Goal: Task Accomplishment & Management: Complete application form

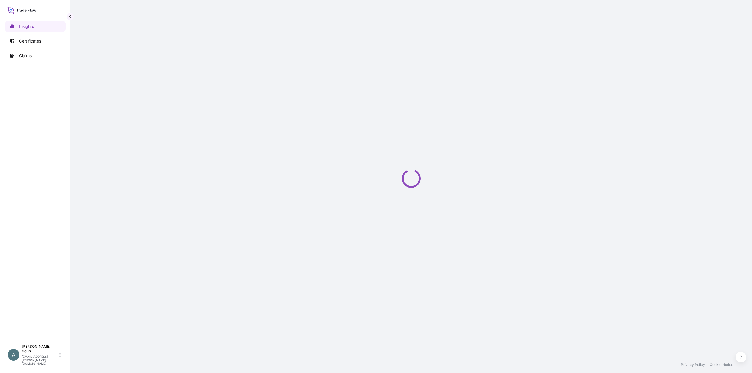
select select "2025"
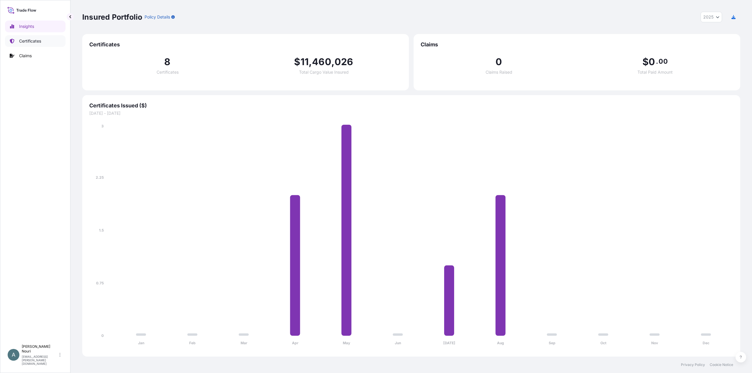
click at [32, 42] on p "Certificates" at bounding box center [30, 41] width 22 height 6
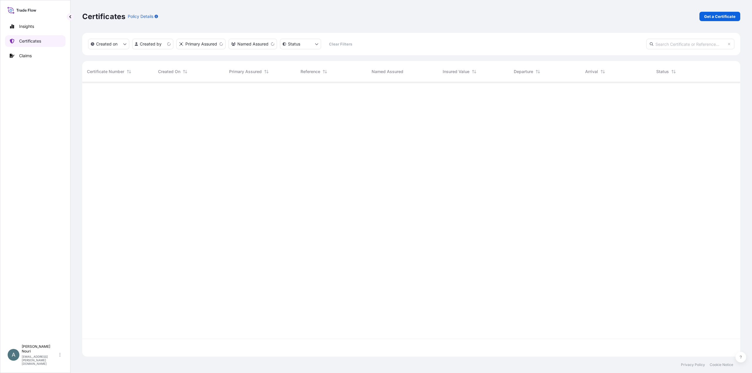
scroll to position [273, 653]
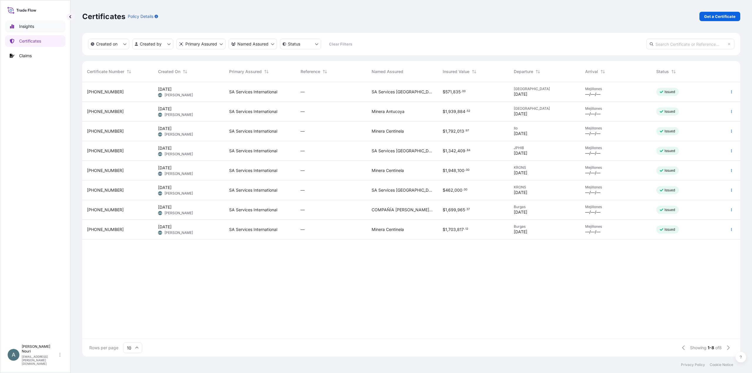
click at [26, 24] on p "Insights" at bounding box center [26, 26] width 15 height 6
select select "2025"
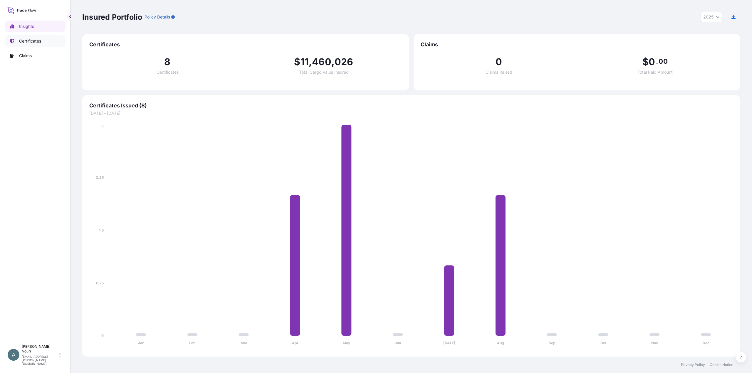
click at [46, 35] on link "Certificates" at bounding box center [35, 41] width 61 height 12
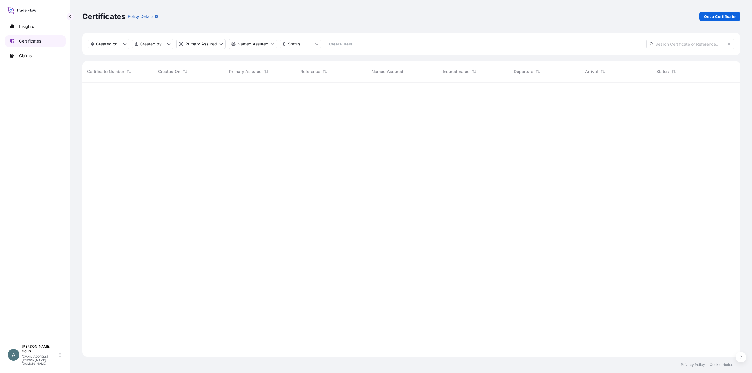
scroll to position [273, 653]
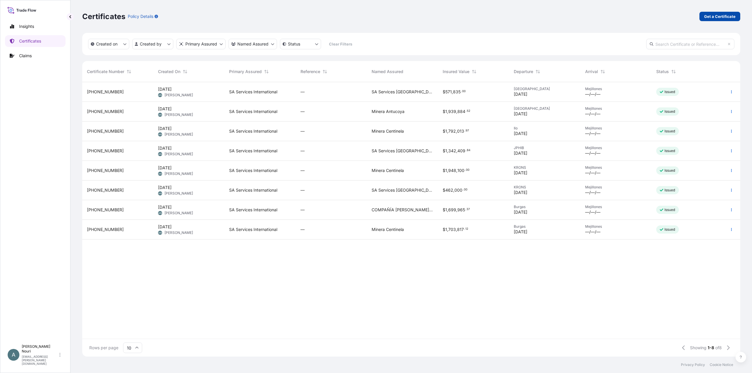
click at [709, 16] on p "Get a Certificate" at bounding box center [719, 17] width 31 height 6
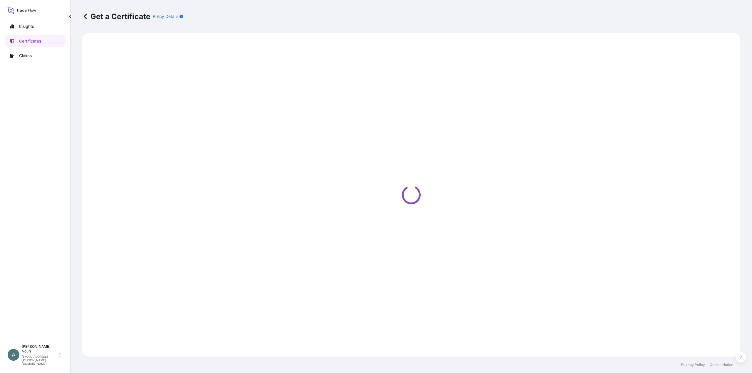
select select "Ocean Vessel"
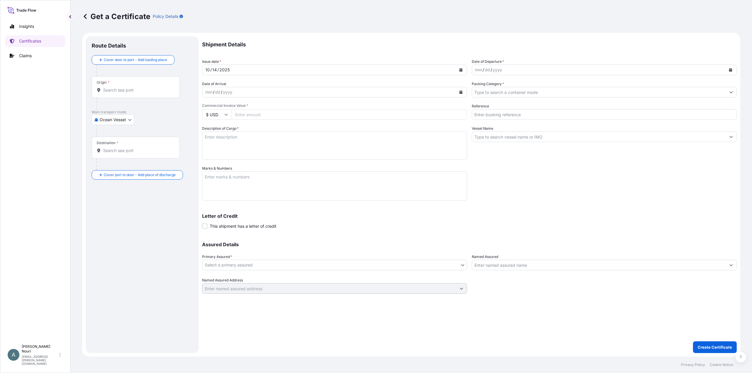
click at [477, 69] on div "mm" at bounding box center [478, 69] width 8 height 7
click at [481, 71] on div "4" at bounding box center [483, 69] width 4 height 7
click at [484, 69] on div "/" at bounding box center [484, 69] width 1 height 7
click at [482, 68] on div "1" at bounding box center [482, 69] width 3 height 7
click at [484, 69] on div "1" at bounding box center [482, 69] width 3 height 7
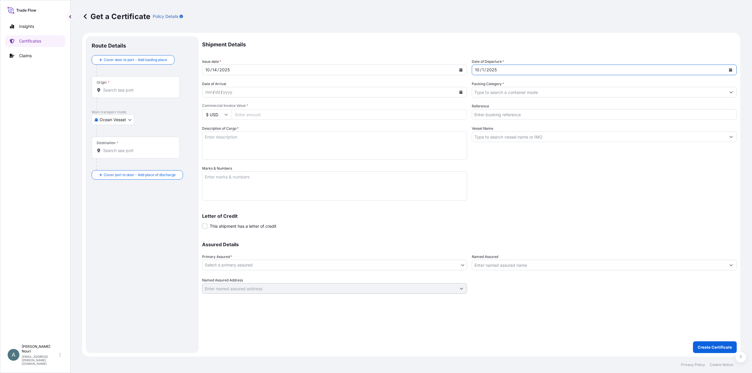
click at [484, 69] on div "/" at bounding box center [484, 69] width 1 height 7
click at [208, 92] on div "mm" at bounding box center [209, 92] width 8 height 7
click at [483, 91] on input "Packing Category *" at bounding box center [599, 92] width 254 height 11
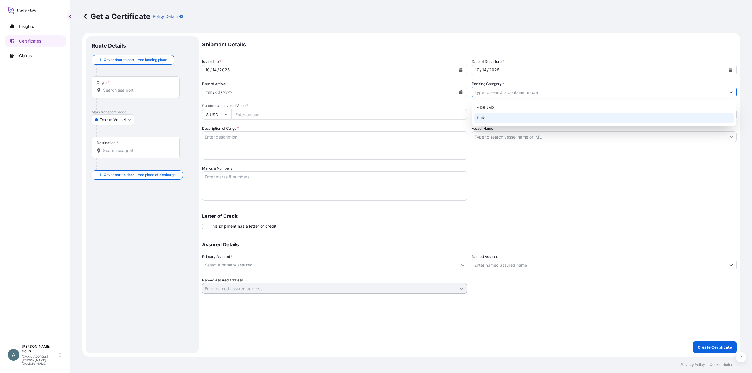
click at [487, 115] on div "Bulk" at bounding box center [604, 118] width 260 height 11
type input "Bulk"
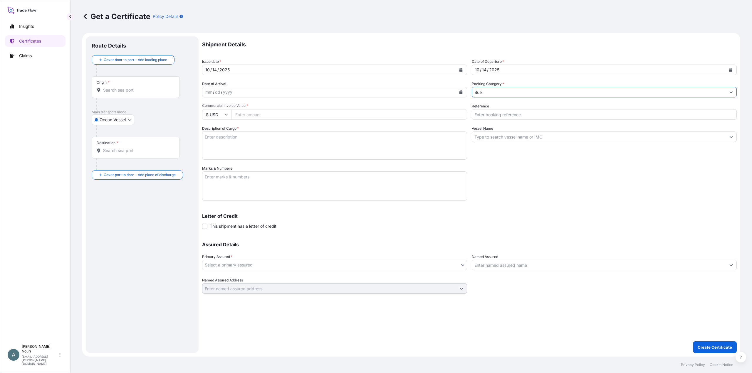
click at [249, 113] on input "Commercial Invoice Value *" at bounding box center [349, 114] width 236 height 11
type input "916900"
click at [225, 89] on div "yyyy" at bounding box center [227, 92] width 11 height 7
click at [209, 93] on div "mm" at bounding box center [209, 92] width 8 height 7
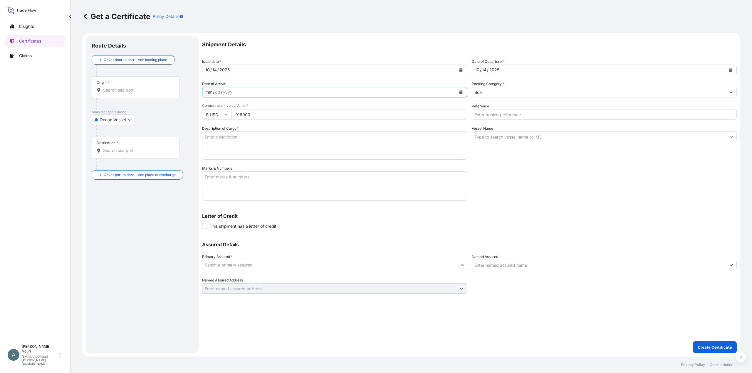
click at [209, 90] on div "mm" at bounding box center [209, 92] width 8 height 7
click at [514, 119] on input "Reference" at bounding box center [604, 114] width 265 height 11
click at [116, 86] on div "Origin *" at bounding box center [136, 87] width 88 height 22
click at [116, 87] on input "Origin *" at bounding box center [137, 90] width 69 height 6
click at [137, 128] on div at bounding box center [144, 131] width 96 height 12
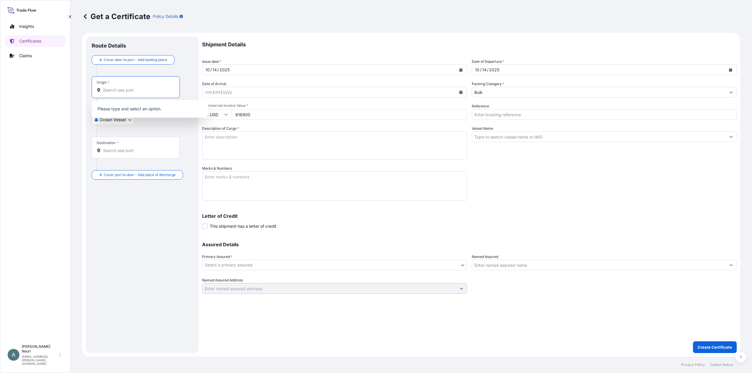
click at [113, 90] on input "Origin * Please select an origin" at bounding box center [137, 90] width 69 height 6
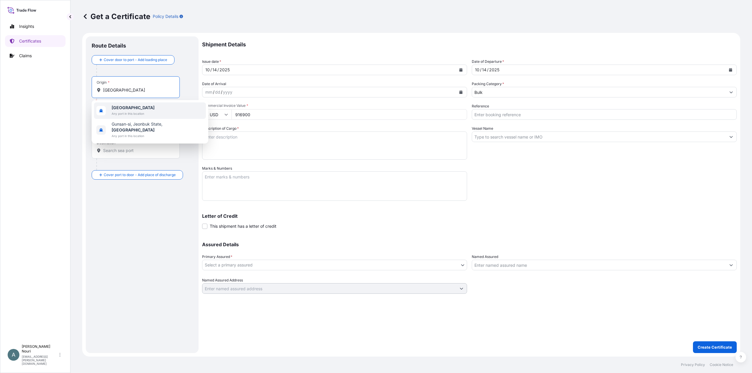
drag, startPoint x: 135, startPoint y: 92, endPoint x: 88, endPoint y: 91, distance: 46.1
click at [88, 91] on div "Route Details Cover door to port - Add loading place Place of loading Road / [G…" at bounding box center [142, 194] width 113 height 317
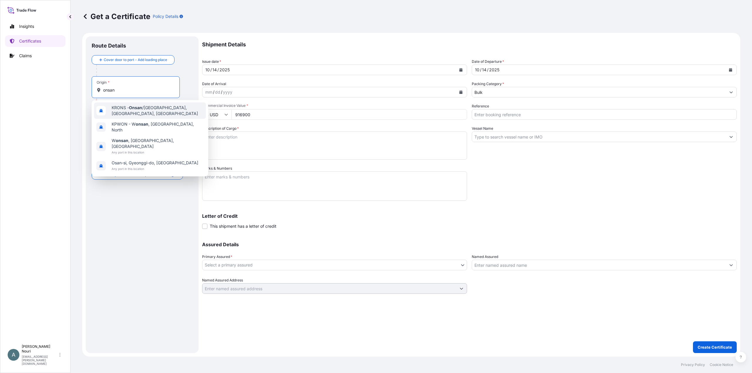
click at [148, 111] on span "KRONS - Onsan /[GEOGRAPHIC_DATA], [GEOGRAPHIC_DATA], [GEOGRAPHIC_DATA]" at bounding box center [158, 111] width 92 height 12
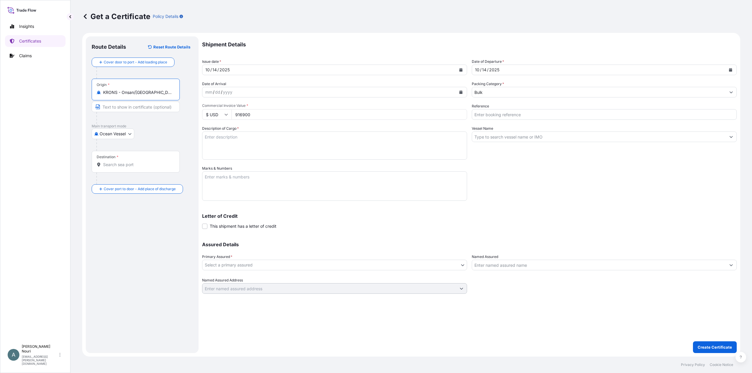
type input "KRONS - Onsan/[GEOGRAPHIC_DATA], [GEOGRAPHIC_DATA], [GEOGRAPHIC_DATA]"
click at [112, 168] on div "Destination *" at bounding box center [136, 162] width 88 height 22
click at [112, 168] on input "Destination *" at bounding box center [137, 165] width 69 height 6
type input "a"
click at [128, 202] on span "Any port in this location" at bounding box center [144, 202] width 65 height 6
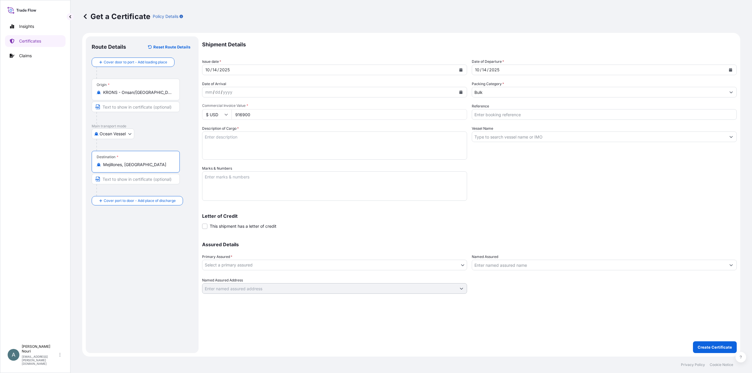
click at [103, 164] on div "Mejillones, [GEOGRAPHIC_DATA]" at bounding box center [136, 165] width 78 height 6
click at [103, 164] on input "Mejillones, [GEOGRAPHIC_DATA]" at bounding box center [137, 165] width 69 height 6
click at [159, 191] on span "Any port in this location" at bounding box center [158, 194] width 92 height 6
type input "Mejillones, [GEOGRAPHIC_DATA], [GEOGRAPHIC_DATA]"
click at [503, 140] on input "Vessel Name" at bounding box center [599, 137] width 254 height 11
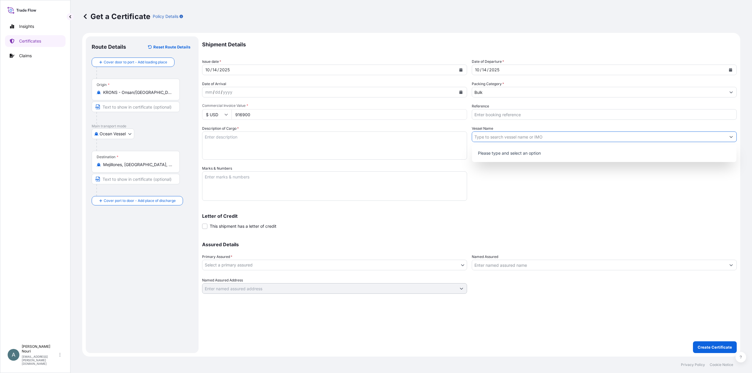
click at [728, 137] on button "Show suggestions" at bounding box center [731, 137] width 11 height 11
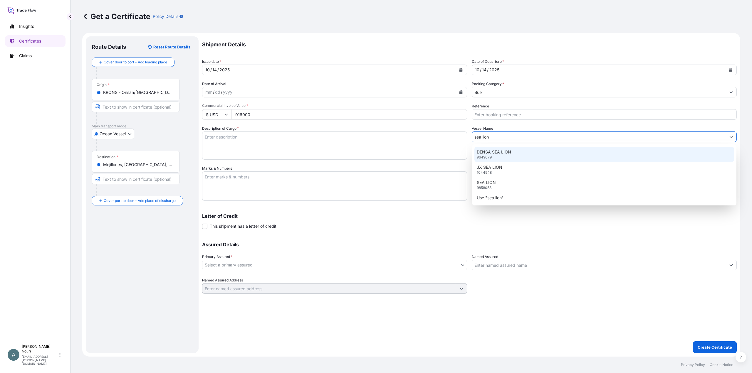
drag, startPoint x: 494, startPoint y: 135, endPoint x: 469, endPoint y: 135, distance: 25.6
click at [469, 135] on div "Shipment Details Issue date * [DATE] Date of Departure * [DATE] Date of Arrival…" at bounding box center [469, 165] width 535 height 258
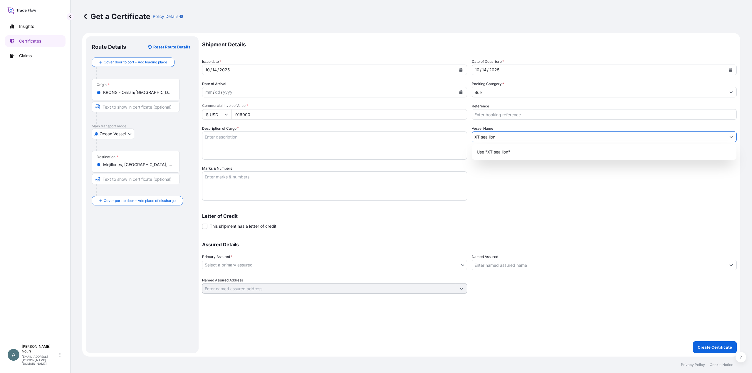
drag, startPoint x: 511, startPoint y: 136, endPoint x: 462, endPoint y: 135, distance: 49.1
click at [462, 135] on div "Shipment Details Issue date * [DATE] Date of Departure * [DATE] Date of Arrival…" at bounding box center [469, 165] width 535 height 258
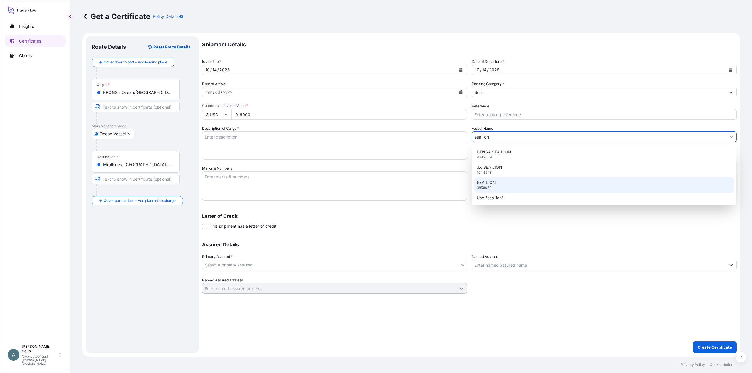
click at [505, 181] on div "SEA LION 9858058" at bounding box center [604, 184] width 260 height 15
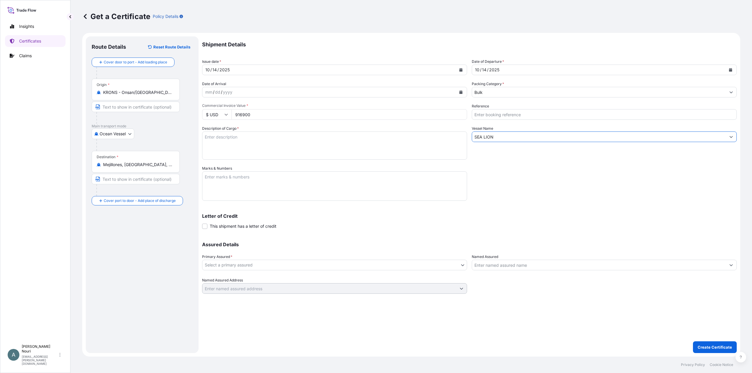
type input "SEA LION"
click at [263, 268] on body "Insights Certificates Claims A [PERSON_NAME] [PERSON_NAME][EMAIL_ADDRESS][PERSO…" at bounding box center [376, 186] width 752 height 373
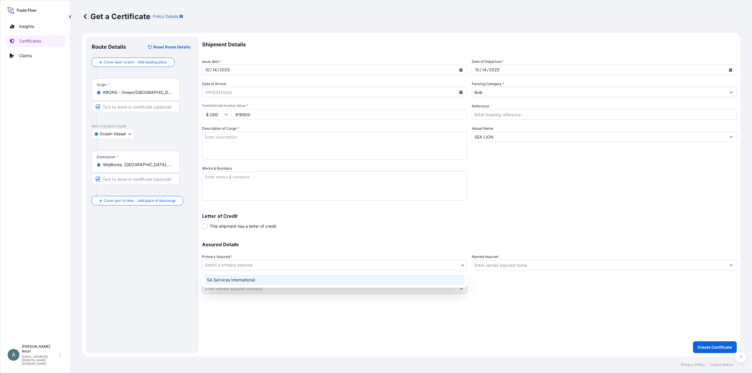
click at [252, 278] on div "SA Services International" at bounding box center [334, 280] width 260 height 11
select select "31553"
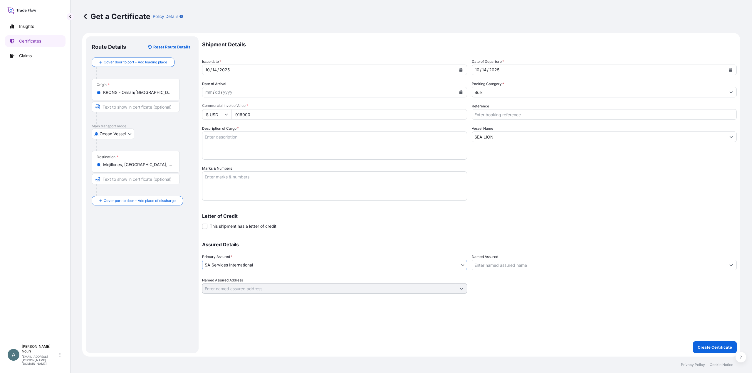
click at [491, 268] on input "Named Assured" at bounding box center [599, 265] width 254 height 11
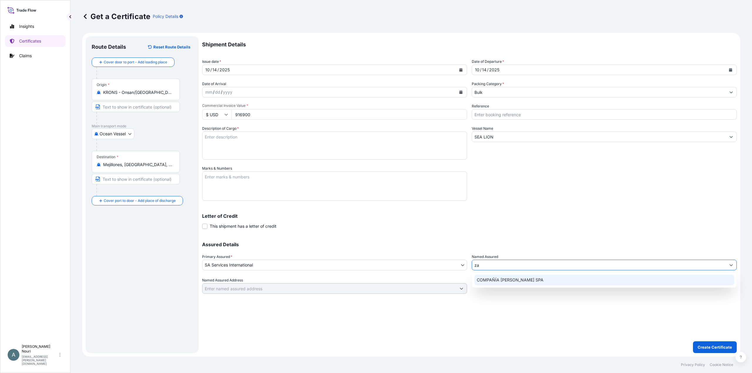
click at [504, 278] on span "COMPAÑÍA [PERSON_NAME] SPA" at bounding box center [510, 280] width 67 height 6
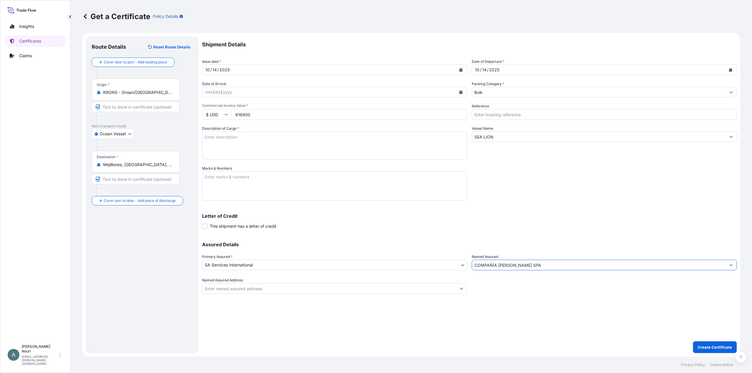
type input "COMPAÑÍA [PERSON_NAME] SPA"
click at [268, 291] on input "Named Assured Address" at bounding box center [329, 288] width 254 height 11
click at [457, 288] on button "Show suggestions" at bounding box center [461, 288] width 11 height 11
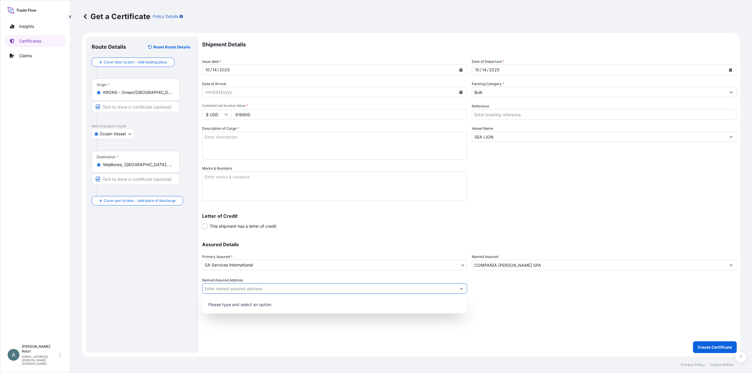
click at [310, 287] on input "Named Assured Address" at bounding box center [329, 288] width 254 height 11
type input "a"
type input "[PERSON_NAME] [GEOGRAPHIC_DATA] av apoquindo"
drag, startPoint x: 310, startPoint y: 289, endPoint x: 165, endPoint y: 288, distance: 144.2
click at [165, 288] on form "Route Details Reset Route Details Cover door to port - Add loading place Place …" at bounding box center [411, 195] width 658 height 324
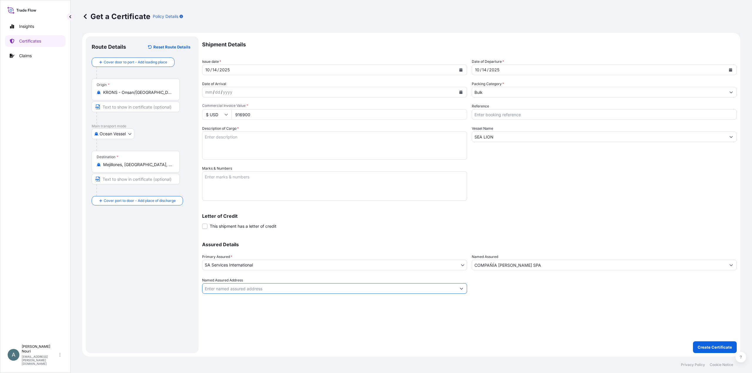
click at [460, 265] on body "0 options available. 0 options available. 0 options available. 0 options availa…" at bounding box center [376, 186] width 752 height 373
click at [244, 266] on body "0 options available. 0 options available. 0 options available. 0 options availa…" at bounding box center [376, 186] width 752 height 373
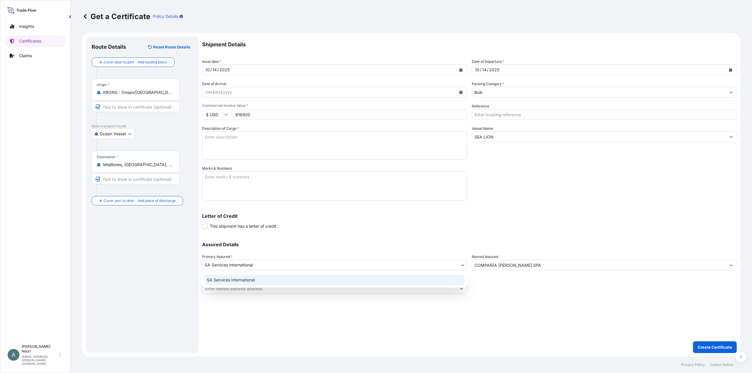
click at [244, 266] on body "0 options available. 0 options available. 0 options available. 2 options availa…" at bounding box center [376, 186] width 752 height 373
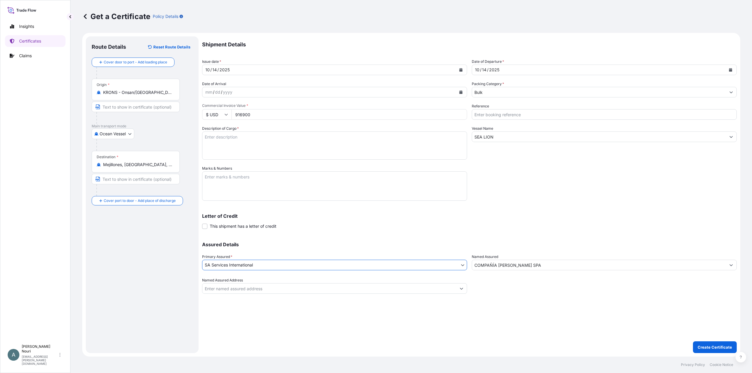
click at [258, 266] on body "2 options available. Insights Certificates Claims A [PERSON_NAME][GEOGRAPHIC_DA…" at bounding box center [376, 186] width 752 height 373
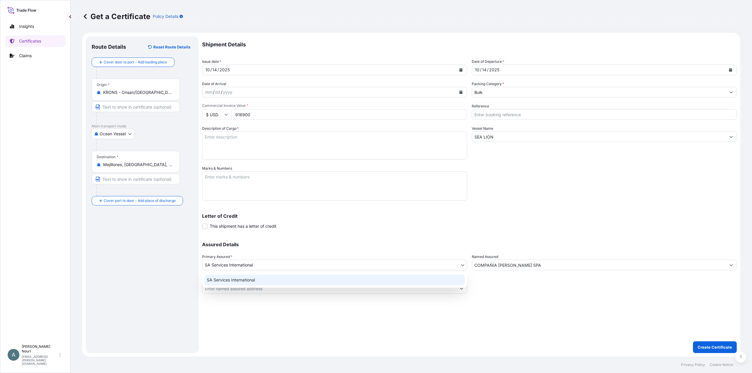
click at [261, 279] on div "SA Services International" at bounding box center [334, 280] width 260 height 11
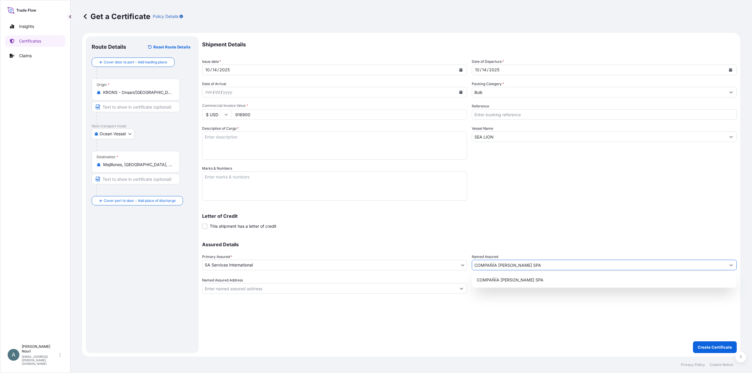
click at [540, 264] on input "COMPAÑÍA [PERSON_NAME] SPA" at bounding box center [599, 265] width 254 height 11
click at [521, 283] on span "COMPAÑÍA [PERSON_NAME] SPA" at bounding box center [510, 280] width 67 height 6
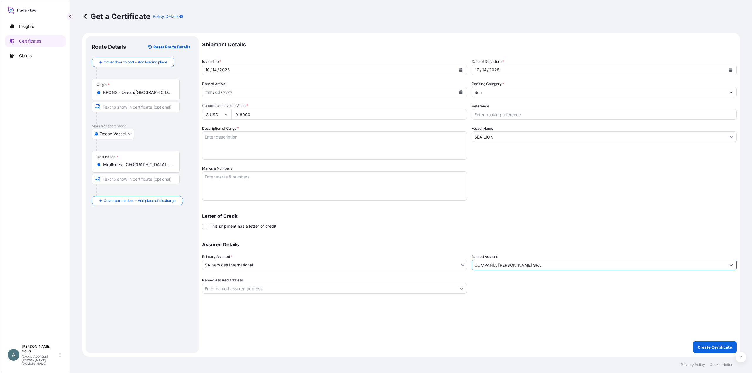
click at [728, 264] on button "Show suggestions" at bounding box center [731, 265] width 11 height 11
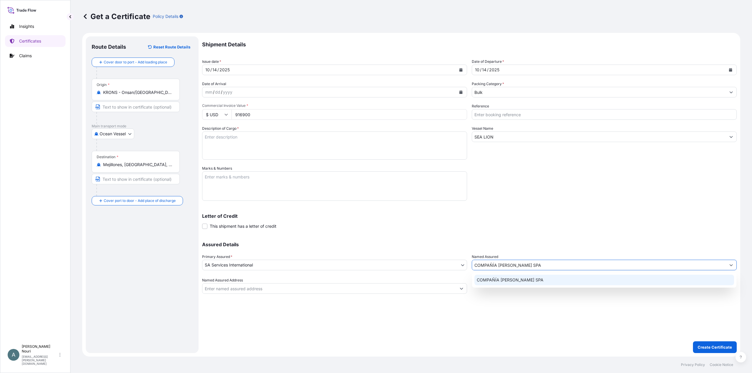
drag, startPoint x: 546, startPoint y: 265, endPoint x: 540, endPoint y: 264, distance: 6.3
click at [540, 264] on input "COMPAÑÍA [PERSON_NAME] SPA" at bounding box center [599, 265] width 254 height 11
click at [218, 306] on div "Shipment Details Issue date * [DATE] Date of Departure * [DATE] Date of Arrival…" at bounding box center [469, 194] width 535 height 317
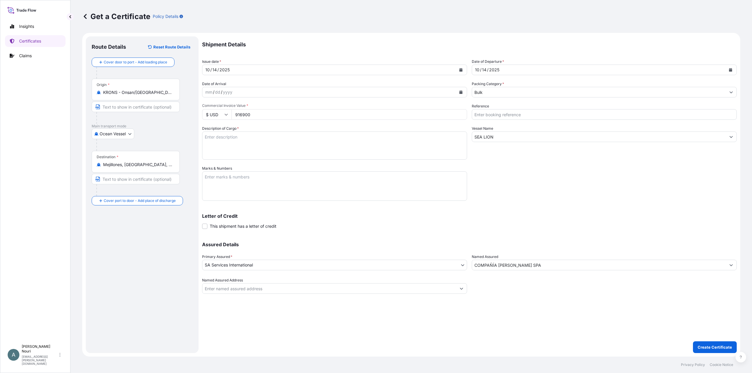
click at [217, 293] on div "Shipment Details Issue date * [DATE] Date of Departure * [DATE] Date of Arrival…" at bounding box center [469, 194] width 535 height 317
click at [217, 291] on input "Named Assured Address" at bounding box center [329, 288] width 254 height 11
type input "[STREET_ADDRESS]"
click at [263, 319] on div "Shipment Details Issue date * [DATE] Date of Departure * [DATE] Date of Arrival…" at bounding box center [469, 194] width 535 height 317
click at [236, 143] on textarea "Description of Cargo *" at bounding box center [334, 146] width 265 height 28
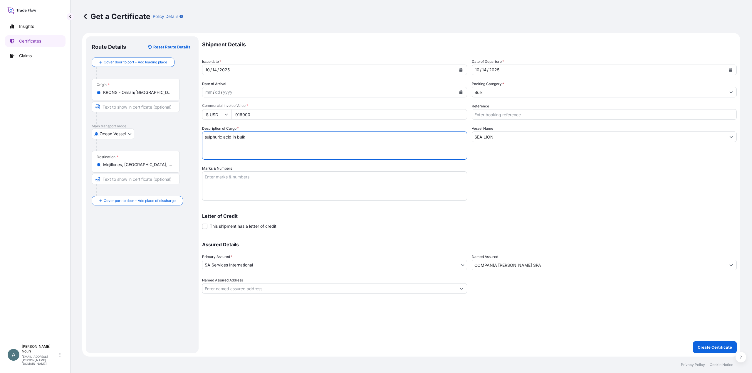
type textarea "sulphuric acid in bulk"
click at [244, 179] on textarea "Marks & Numbers" at bounding box center [334, 186] width 265 height 29
paste textarea "Commercial Operator: XINGTONG SHIPPING ([GEOGRAPHIC_DATA]) PTE. LTD. (Please ad…"
drag, startPoint x: 418, startPoint y: 176, endPoint x: 340, endPoint y: 175, distance: 77.6
click at [340, 175] on textarea "Commercial Operator: XINGTONG SHIPPING ([GEOGRAPHIC_DATA]) PTE. LTD. (Please ad…" at bounding box center [334, 186] width 265 height 29
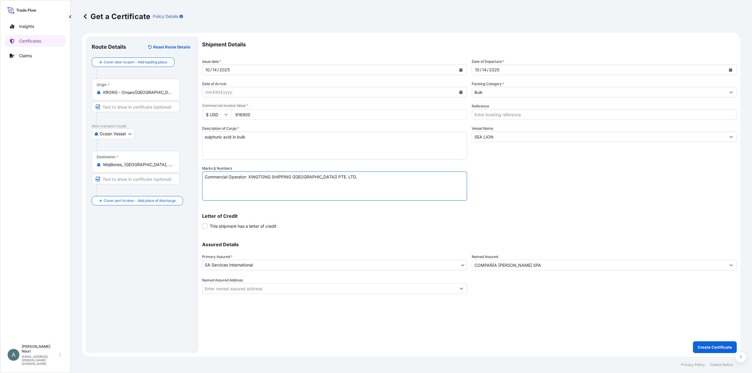
drag, startPoint x: 248, startPoint y: 175, endPoint x: 203, endPoint y: 172, distance: 45.1
click at [203, 172] on textarea "Commercial Operator: XINGTONG SHIPPING ([GEOGRAPHIC_DATA]) PTE. LTD." at bounding box center [334, 186] width 265 height 29
type textarea "XINGTONG SHIPPING ([GEOGRAPHIC_DATA]) PTE. LTD."
click at [293, 178] on textarea "XINGTONG SHIPPING ([GEOGRAPHIC_DATA]) PTE. LTD." at bounding box center [334, 186] width 265 height 29
click at [295, 179] on textarea "XINGTONG SHIPPING ([GEOGRAPHIC_DATA]) PTE. LTD." at bounding box center [334, 186] width 265 height 29
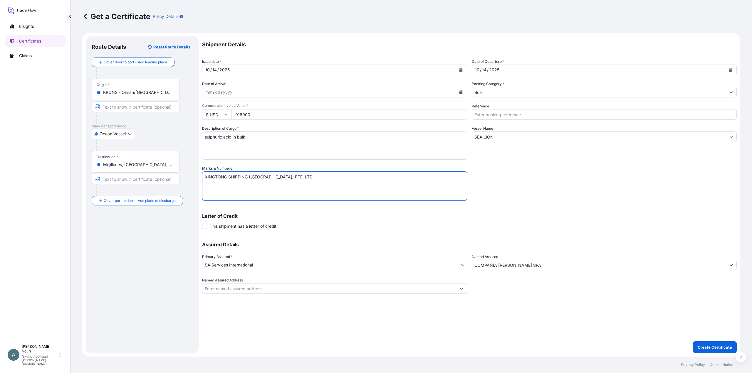
click at [269, 286] on input "Named Assured Address" at bounding box center [329, 288] width 254 height 11
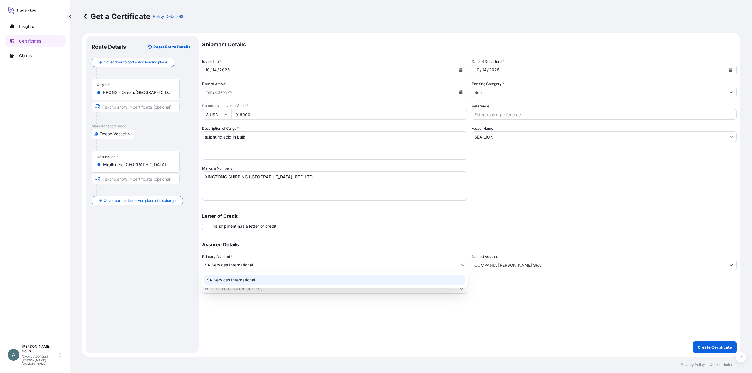
click at [236, 266] on body "Insights Certificates Claims A [PERSON_NAME] [PERSON_NAME][EMAIL_ADDRESS][PERSO…" at bounding box center [376, 186] width 752 height 373
click at [240, 283] on div "SA Services International" at bounding box center [334, 280] width 260 height 11
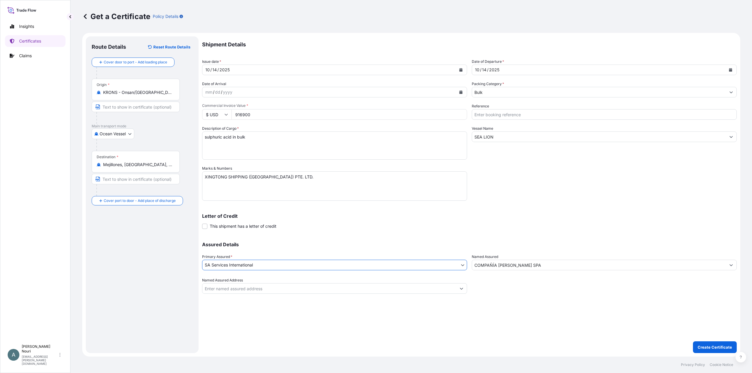
click at [545, 264] on input "COMPAÑÍA [PERSON_NAME] SPA" at bounding box center [599, 265] width 254 height 11
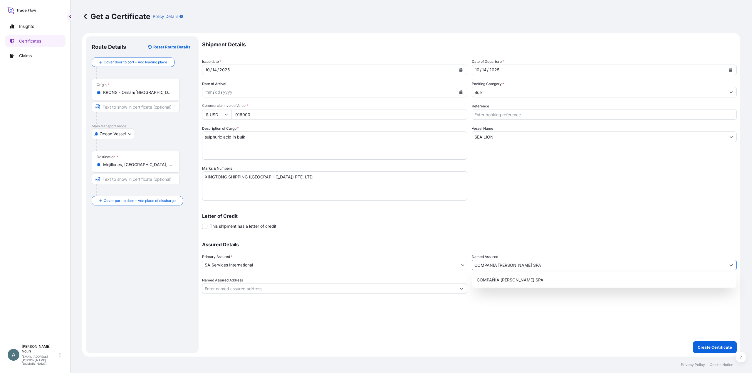
drag, startPoint x: 559, startPoint y: 263, endPoint x: 409, endPoint y: 262, distance: 150.1
click at [409, 262] on div "Assured Details Primary Assured * SA Services International SA Services Interna…" at bounding box center [469, 264] width 535 height 59
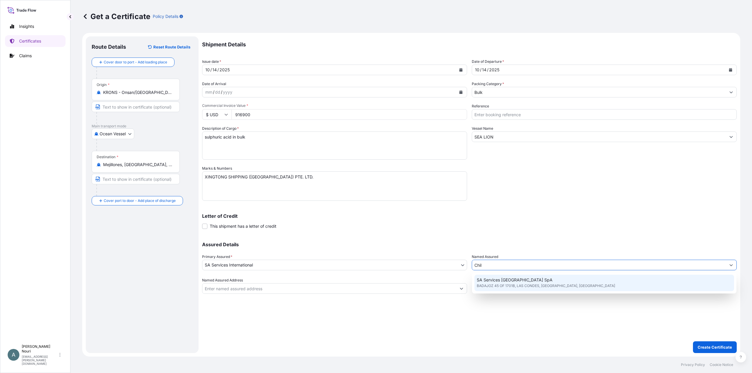
click at [531, 288] on span "BADAJOZ 45 OF 1701B, LAS CONDES, [GEOGRAPHIC_DATA], [GEOGRAPHIC_DATA]" at bounding box center [546, 286] width 138 height 6
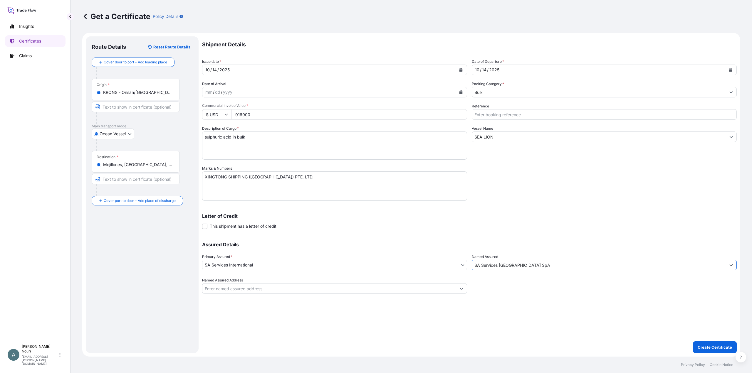
click at [733, 264] on icon "Show suggestions" at bounding box center [731, 265] width 4 height 4
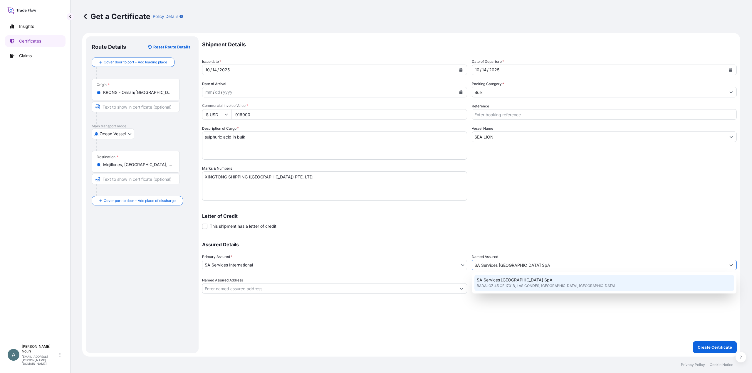
drag, startPoint x: 519, startPoint y: 266, endPoint x: 467, endPoint y: 265, distance: 52.0
click at [467, 265] on div "Assured Details Primary Assured * SA Services International SA Services Interna…" at bounding box center [469, 264] width 535 height 59
type input "z"
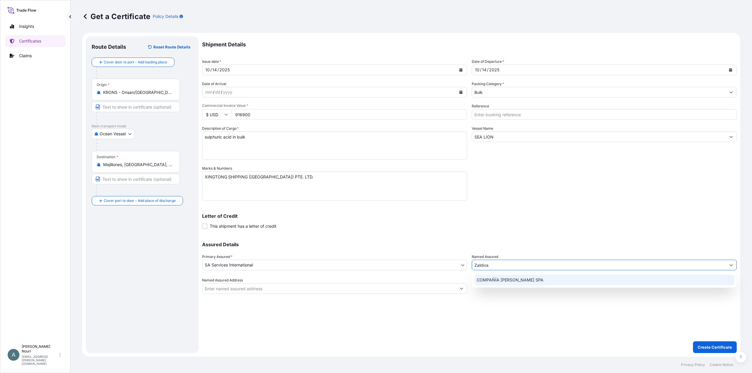
click at [495, 281] on span "COMPAÑÍA [PERSON_NAME] SPA" at bounding box center [510, 280] width 67 height 6
type input "COMPAÑÍA [PERSON_NAME] SPA"
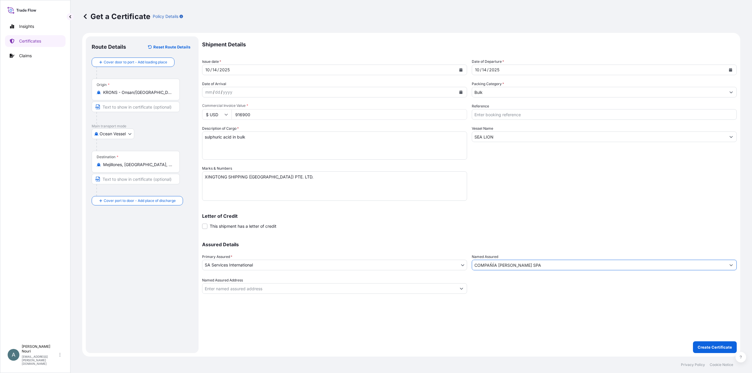
click at [280, 282] on div "Named Assured Address" at bounding box center [334, 286] width 265 height 16
click at [273, 289] on input "Named Assured Address" at bounding box center [329, 288] width 254 height 11
click at [461, 288] on icon "Show suggestions" at bounding box center [462, 289] width 4 height 4
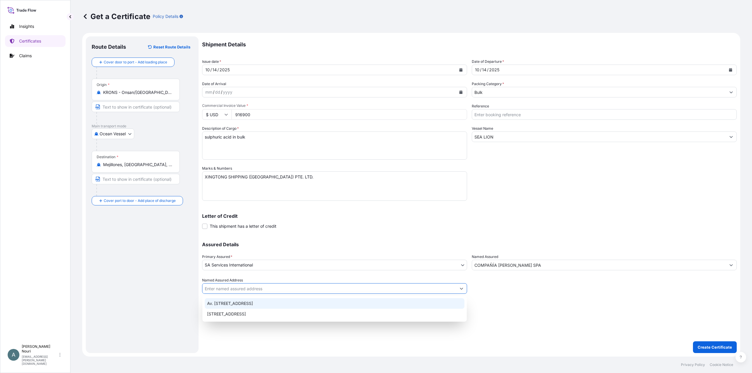
click at [285, 300] on div "Av. [STREET_ADDRESS]" at bounding box center [335, 303] width 260 height 11
type input "Av. [STREET_ADDRESS]"
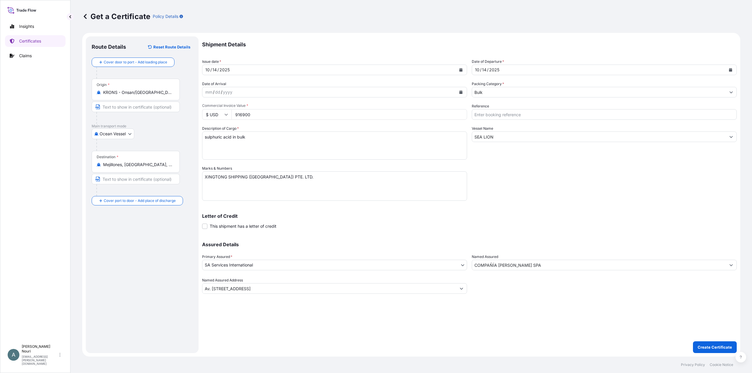
drag, startPoint x: 297, startPoint y: 312, endPoint x: 266, endPoint y: 318, distance: 31.5
click at [266, 318] on div "Shipment Details Issue date * [DATE] Date of Departure * [DATE] Date of Arrival…" at bounding box center [469, 194] width 535 height 317
click at [705, 349] on p "Create Certificate" at bounding box center [715, 348] width 34 height 6
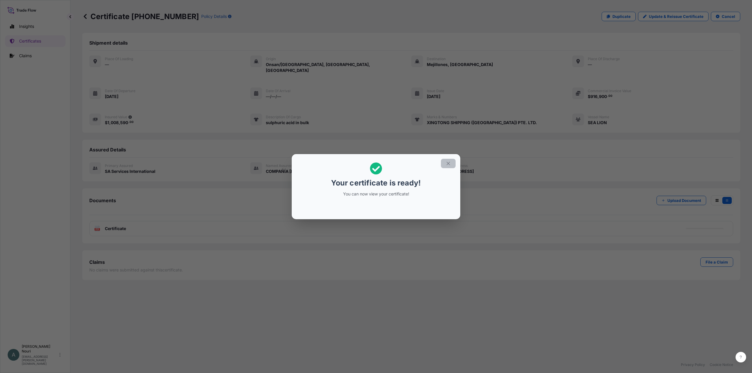
click at [449, 159] on button "button" at bounding box center [448, 163] width 15 height 9
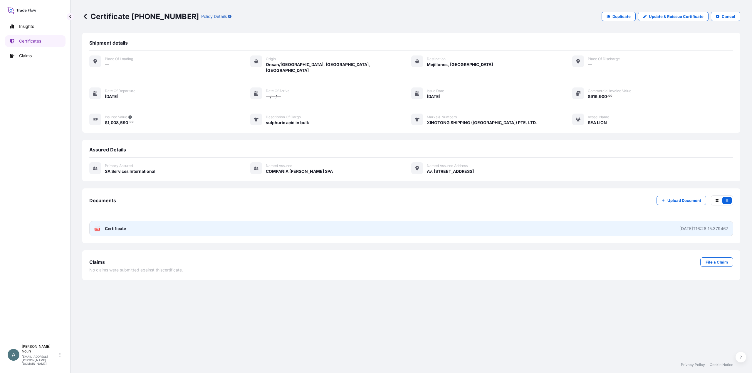
click at [669, 225] on link "PDF Certificate [DATE]T16:28:15.379467" at bounding box center [411, 228] width 644 height 15
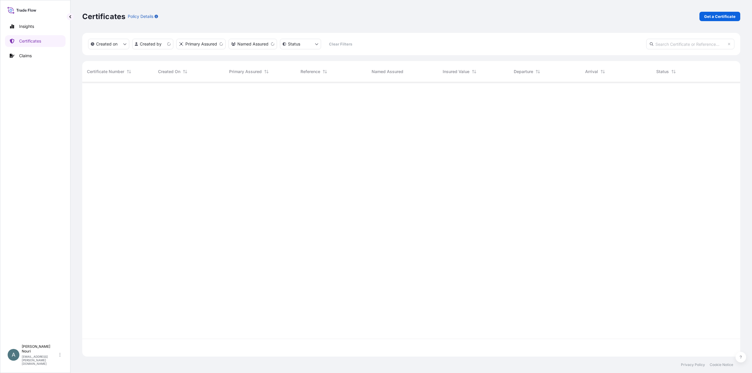
scroll to position [273, 653]
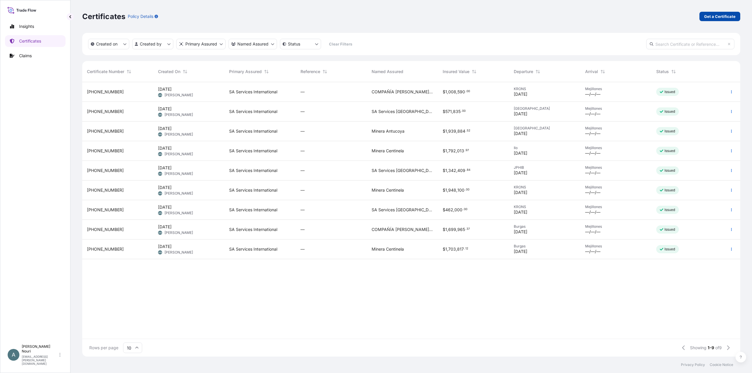
click at [712, 18] on p "Get a Certificate" at bounding box center [719, 17] width 31 height 6
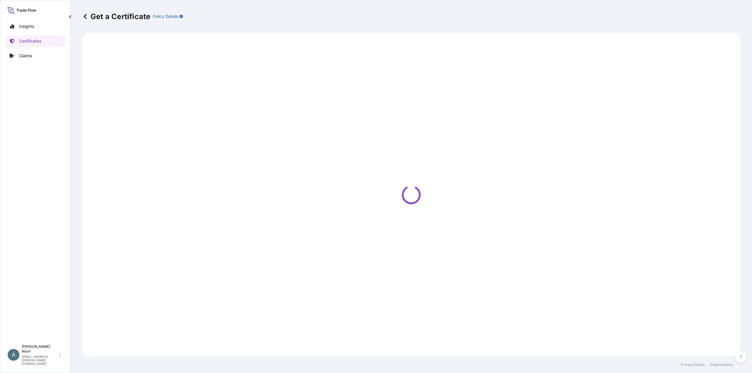
select select "Ocean Vessel"
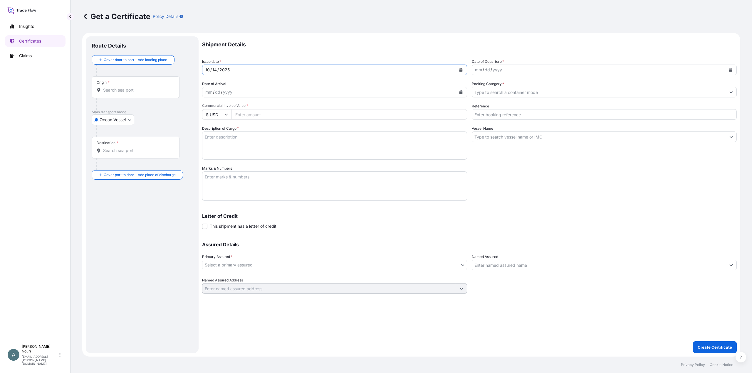
click at [257, 70] on div "[DATE]" at bounding box center [329, 70] width 254 height 11
click at [476, 68] on div "mm" at bounding box center [478, 69] width 8 height 7
click at [485, 88] on input "Packing Category *" at bounding box center [599, 92] width 254 height 11
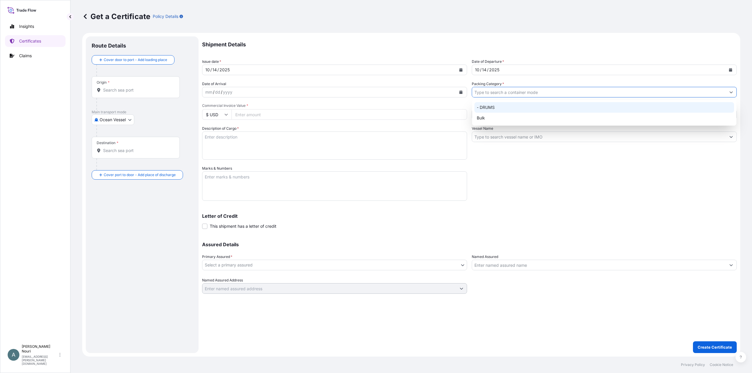
click at [489, 106] on div "- DRUMS" at bounding box center [604, 107] width 260 height 11
type input "- DRUMS"
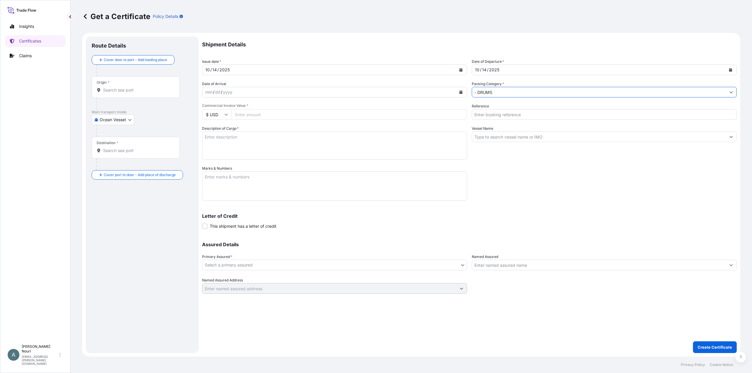
click at [261, 116] on input "Commercial Invoice Value *" at bounding box center [349, 114] width 236 height 11
type input "1580000"
click at [211, 146] on textarea "Description of Cargo *" at bounding box center [334, 146] width 265 height 28
type textarea "sulphuric acid in bulk"
click at [517, 96] on input "- DRUMS" at bounding box center [599, 92] width 254 height 11
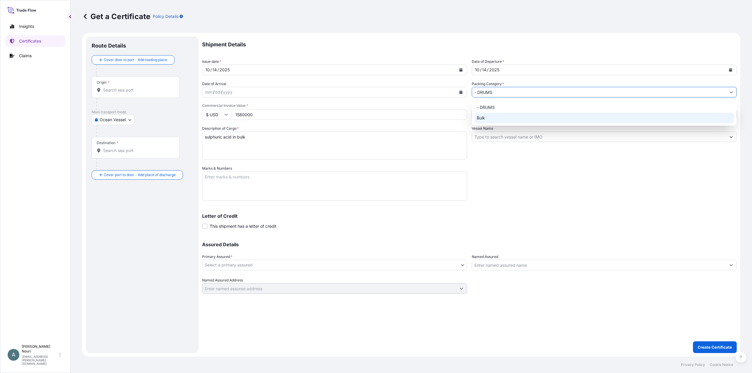
click at [493, 118] on div "Bulk" at bounding box center [604, 118] width 260 height 11
type input "Bulk"
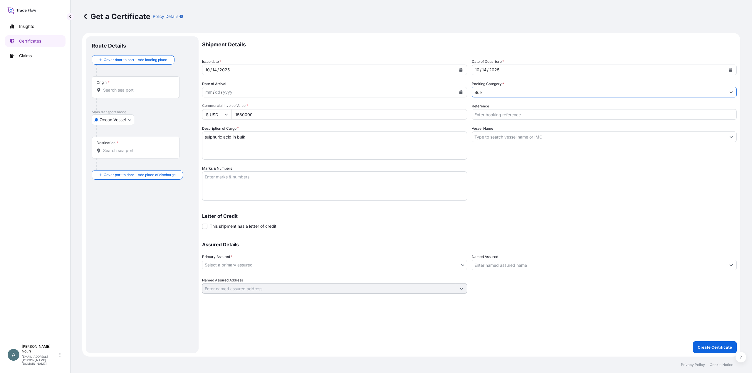
click at [226, 150] on textarea "sulphuric acid in bulk" at bounding box center [334, 146] width 265 height 28
click at [226, 180] on textarea "Marks & Numbers" at bounding box center [334, 186] width 265 height 29
drag, startPoint x: 226, startPoint y: 161, endPoint x: 224, endPoint y: 177, distance: 15.6
click at [226, 167] on div "Shipment Details Issue date * [DATE] Date of Departure * [DATE] Date of Arrival…" at bounding box center [469, 165] width 535 height 258
click at [224, 178] on textarea "Marks & Numbers" at bounding box center [334, 186] width 265 height 29
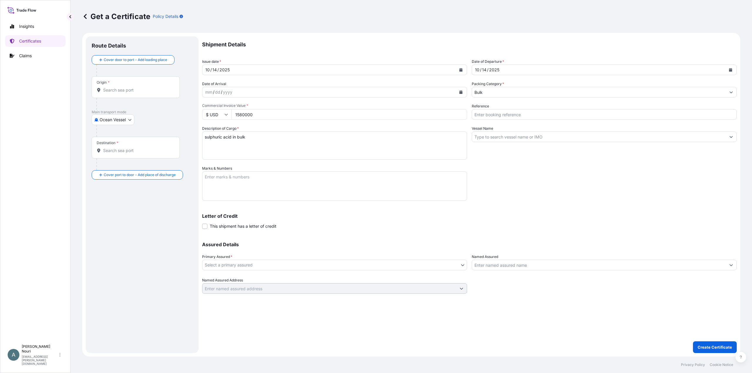
click at [236, 185] on textarea "Marks & Numbers" at bounding box center [334, 186] width 265 height 29
paste textarea "XINGTONG SHIPPING ([GEOGRAPHIC_DATA]) PTE. LTD."
type textarea "XINGTONG SHIPPING ([GEOGRAPHIC_DATA]) PTE. LTD."
click at [236, 261] on body "Insights Certificates Claims A [PERSON_NAME] [PERSON_NAME][EMAIL_ADDRESS][PERSO…" at bounding box center [376, 186] width 752 height 373
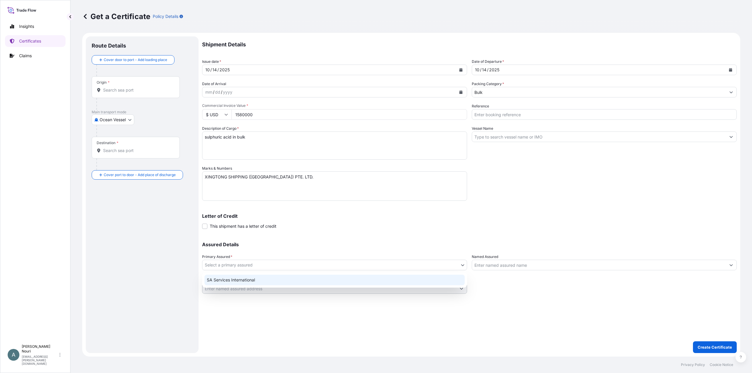
click at [242, 279] on div "SA Services International" at bounding box center [334, 280] width 260 height 11
select select "31553"
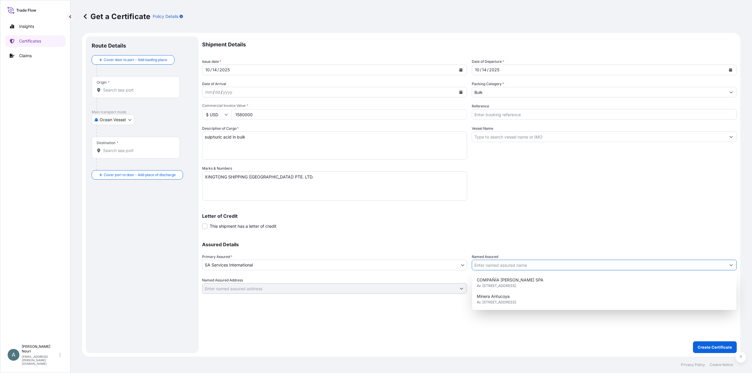
click at [503, 265] on input "Named Assured" at bounding box center [599, 265] width 254 height 11
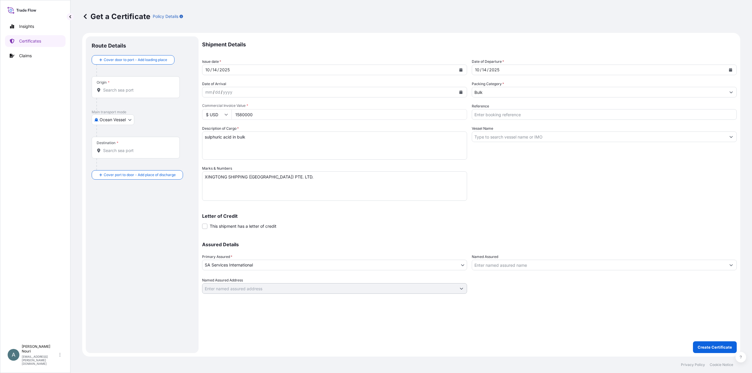
click at [493, 141] on input "Vessel Name" at bounding box center [599, 137] width 254 height 11
click at [491, 140] on input "Vessel Name" at bounding box center [599, 137] width 254 height 11
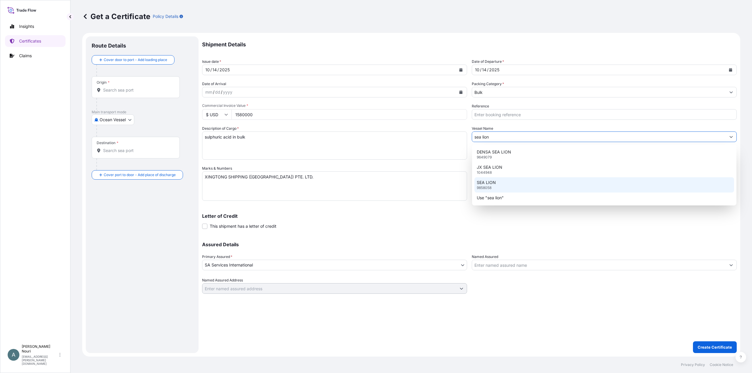
click at [482, 188] on p "9858058" at bounding box center [484, 188] width 15 height 5
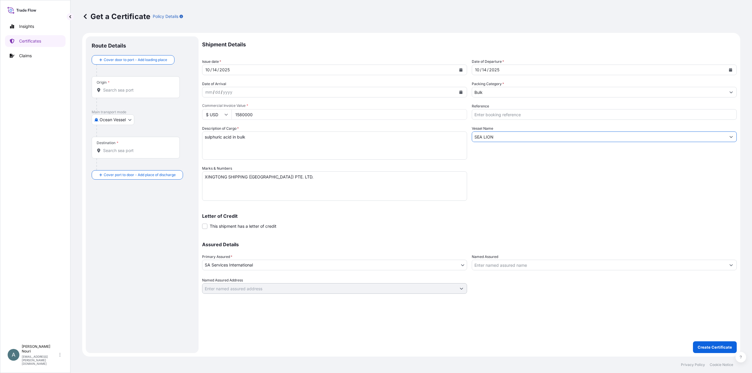
type input "SEA LION"
click at [508, 262] on input "Named Assured" at bounding box center [599, 265] width 254 height 11
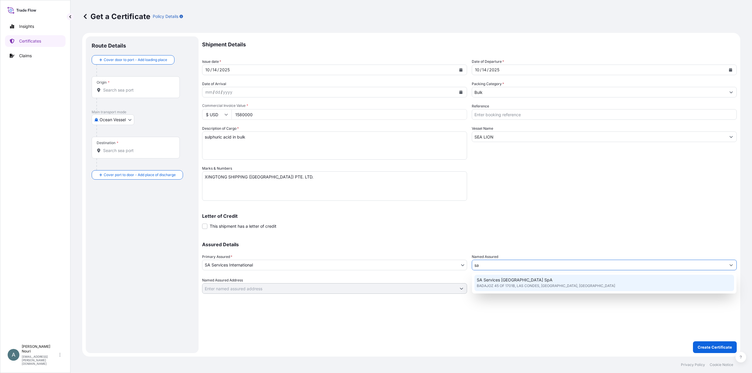
click at [505, 280] on span "SA Services [GEOGRAPHIC_DATA] SpA" at bounding box center [515, 280] width 76 height 6
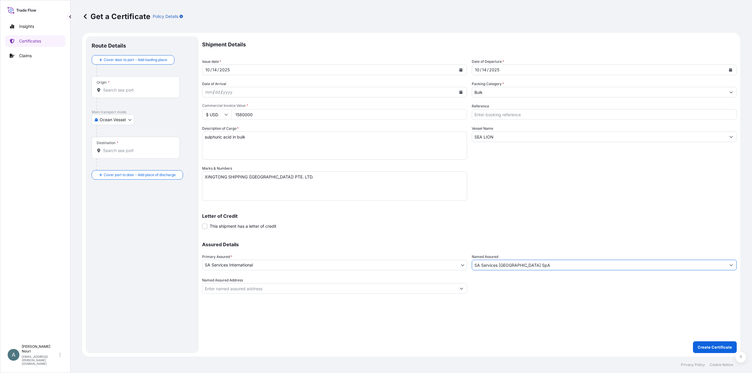
type input "SA Services [GEOGRAPHIC_DATA] SpA"
click at [298, 290] on input "Named Assured Address" at bounding box center [329, 288] width 254 height 11
type input "a"
click at [289, 287] on input "Named Assured Address" at bounding box center [329, 288] width 254 height 11
type input "[STREET_ADDRESS]"
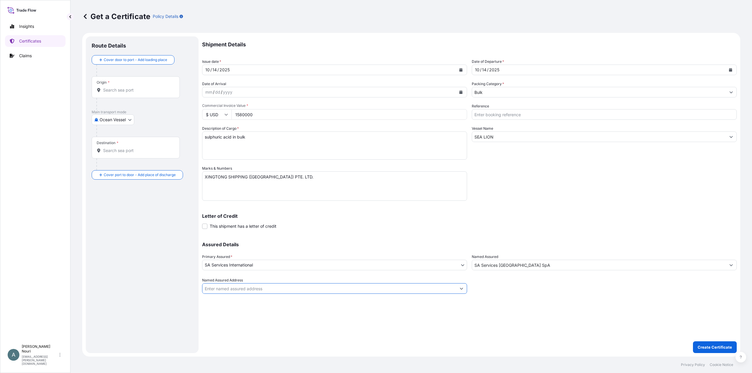
click at [131, 88] on input "Origin *" at bounding box center [137, 90] width 69 height 6
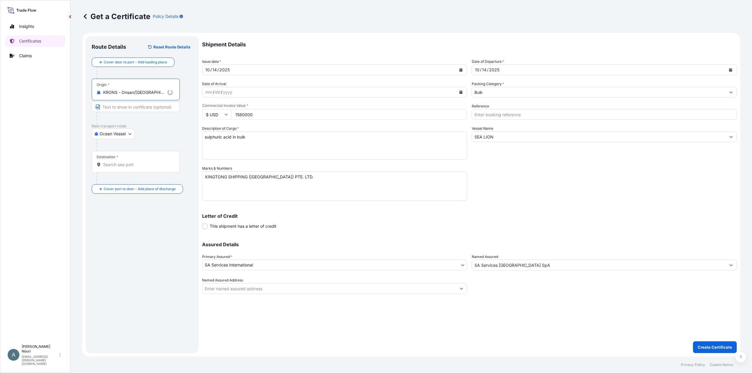
type input "KRONS - Onsan/[GEOGRAPHIC_DATA], [GEOGRAPHIC_DATA], [GEOGRAPHIC_DATA]"
click at [116, 162] on input "Destination *" at bounding box center [137, 165] width 69 height 6
click at [140, 181] on span "Mejillones, [GEOGRAPHIC_DATA], [GEOGRAPHIC_DATA]" at bounding box center [158, 185] width 92 height 12
type input "Mejillones, [GEOGRAPHIC_DATA], [GEOGRAPHIC_DATA]"
click at [710, 347] on p "Create Certificate" at bounding box center [715, 348] width 34 height 6
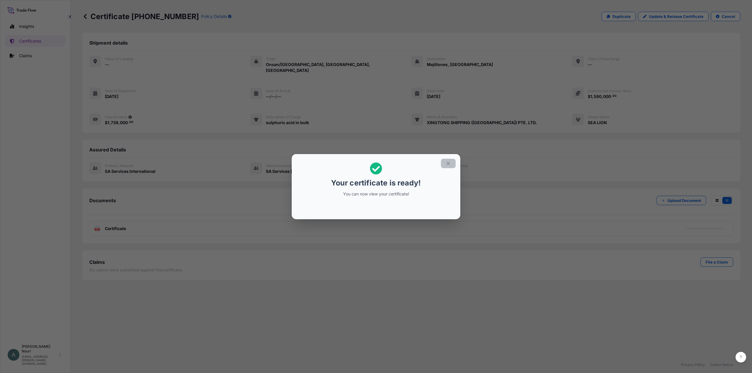
click at [446, 162] on icon "button" at bounding box center [448, 163] width 5 height 5
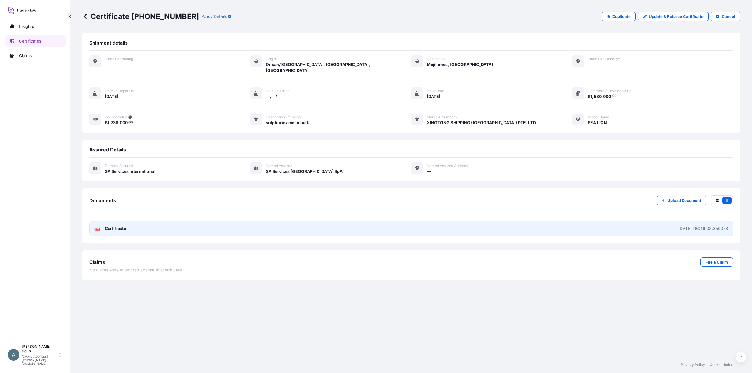
click at [678, 226] on div "[DATE]T16:46:08.350058" at bounding box center [703, 229] width 50 height 6
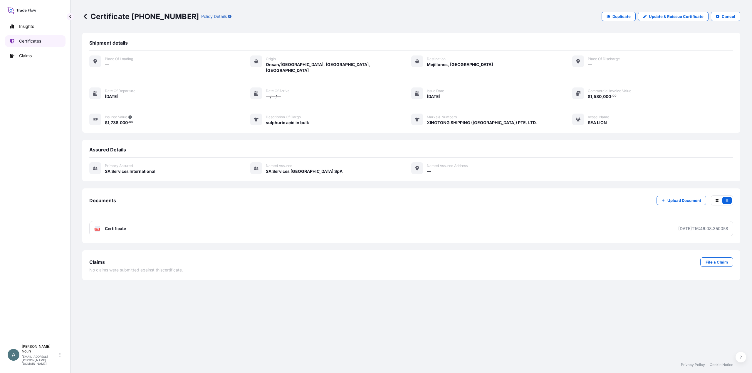
click at [43, 40] on link "Certificates" at bounding box center [35, 41] width 61 height 12
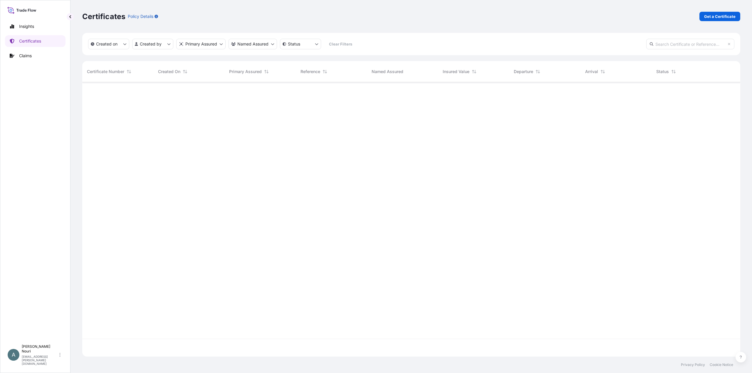
scroll to position [273, 653]
click at [713, 22] on div "Certificates Policy Details Get a Certificate" at bounding box center [411, 16] width 658 height 33
click at [713, 20] on link "Get a Certificate" at bounding box center [719, 16] width 41 height 9
select select "Ocean Vessel"
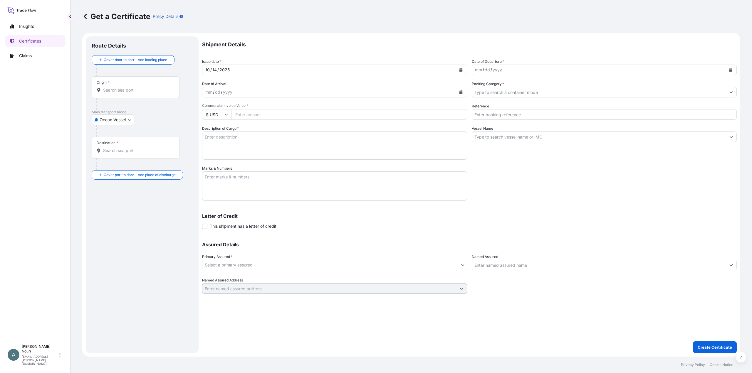
click at [135, 87] on input "Origin *" at bounding box center [137, 90] width 69 height 6
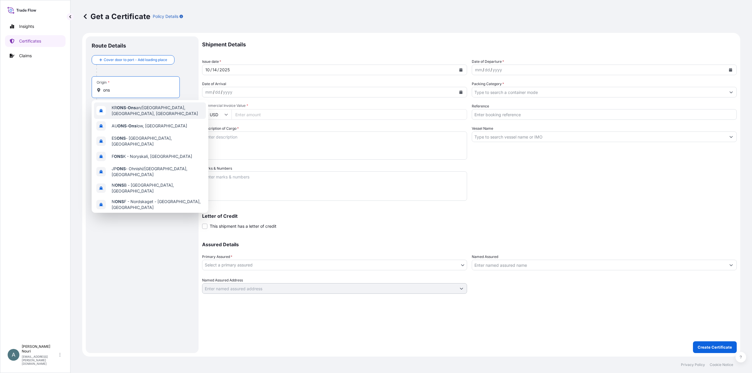
click at [127, 107] on span "KR ONS - Ons an/[GEOGRAPHIC_DATA], [GEOGRAPHIC_DATA], [GEOGRAPHIC_DATA]" at bounding box center [158, 111] width 92 height 12
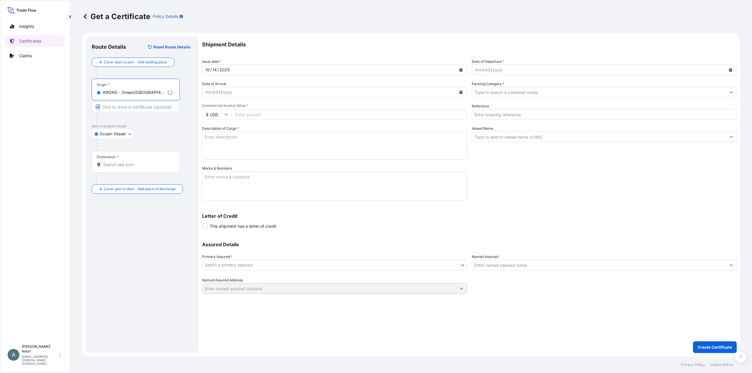
type input "KRONS - Onsan/[GEOGRAPHIC_DATA], [GEOGRAPHIC_DATA], [GEOGRAPHIC_DATA]"
click at [123, 162] on input "Destination *" at bounding box center [137, 165] width 69 height 6
click at [124, 178] on div "Mejillones, [GEOGRAPHIC_DATA], [GEOGRAPHIC_DATA] Any port in this location" at bounding box center [150, 188] width 112 height 22
type input "Mejillones, [GEOGRAPHIC_DATA], [GEOGRAPHIC_DATA]"
click at [478, 72] on div "mm" at bounding box center [478, 69] width 8 height 7
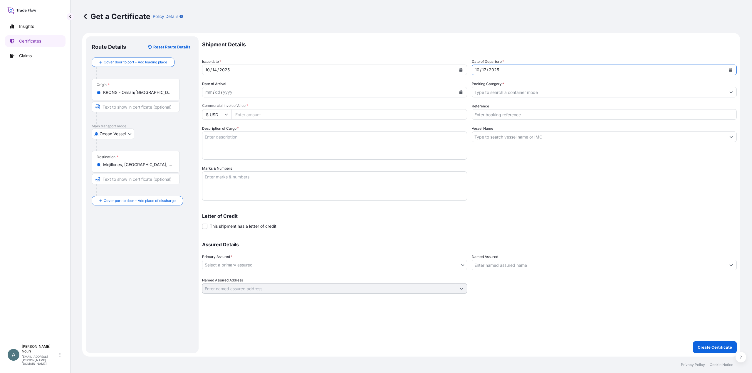
click at [485, 68] on div "17" at bounding box center [483, 69] width 5 height 7
click at [496, 92] on input "Packing Category *" at bounding box center [599, 92] width 254 height 11
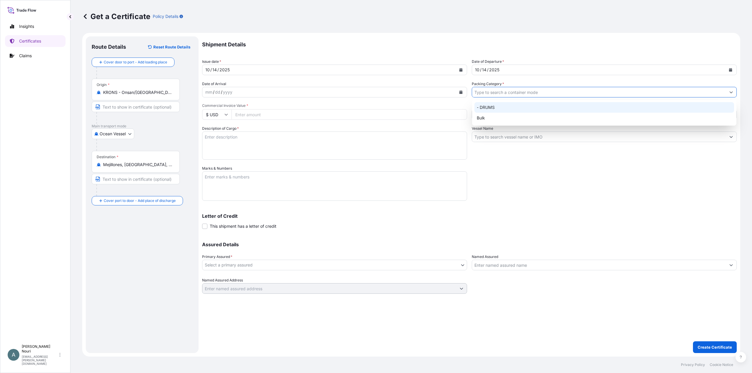
click at [491, 113] on div "Bulk" at bounding box center [604, 118] width 260 height 11
type input "Bulk"
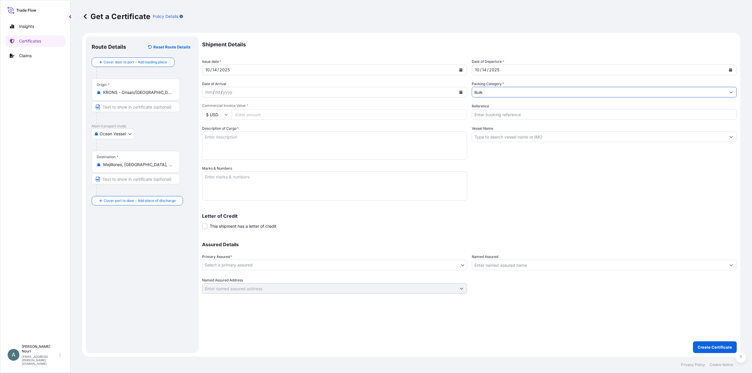
click at [243, 118] on input "Commercial Invoice Value *" at bounding box center [349, 114] width 236 height 11
type input "28000"
click at [235, 144] on textarea "Description of Cargo *" at bounding box center [334, 146] width 265 height 28
type textarea "sulphuric acid in bulk"
click at [493, 138] on input "Vessel Name" at bounding box center [599, 137] width 254 height 11
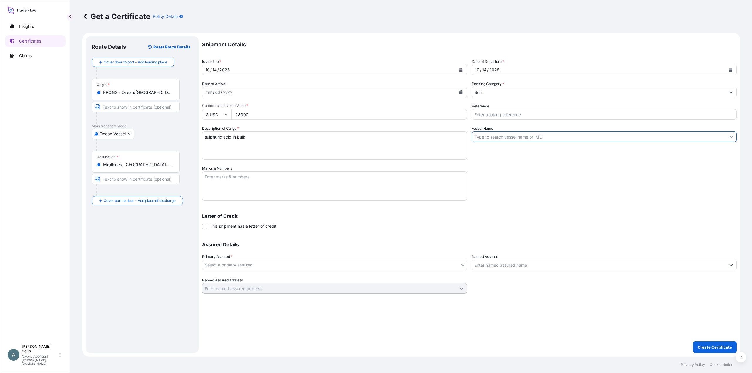
type input "d"
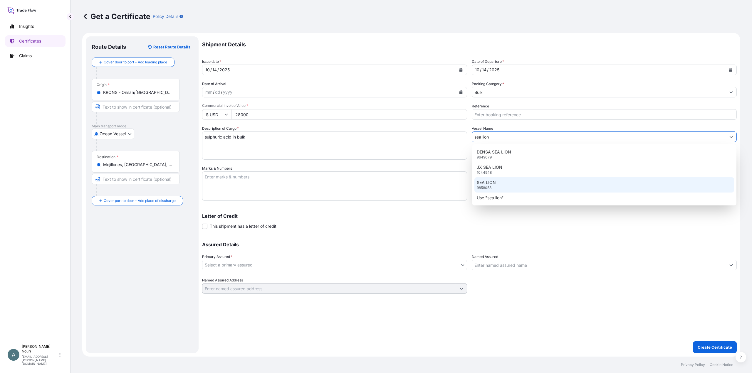
click at [495, 179] on div "SEA LION 9858058" at bounding box center [604, 184] width 260 height 15
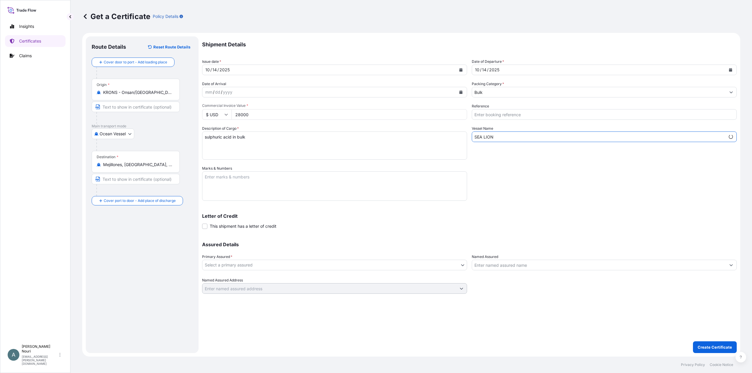
type input "SEA LION"
click at [217, 177] on textarea "Marks & Numbers" at bounding box center [334, 186] width 265 height 29
click at [219, 177] on textarea "Marks & Numbers" at bounding box center [334, 186] width 265 height 29
paste textarea "XINGTONG SHIPPING ([GEOGRAPHIC_DATA]) PTE. LTD."
type textarea "XINGTONG SHIPPING ([GEOGRAPHIC_DATA]) PTE. LTD."
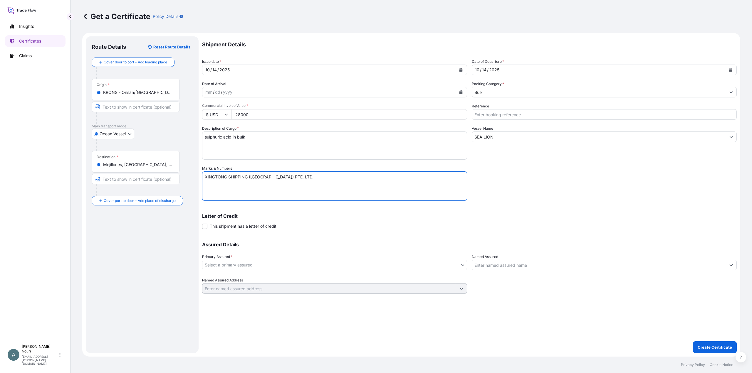
click at [247, 269] on body "Insights Certificates Claims A [PERSON_NAME] [PERSON_NAME][EMAIL_ADDRESS][PERSO…" at bounding box center [376, 186] width 752 height 373
click at [240, 273] on div "SA Services International" at bounding box center [334, 280] width 265 height 15
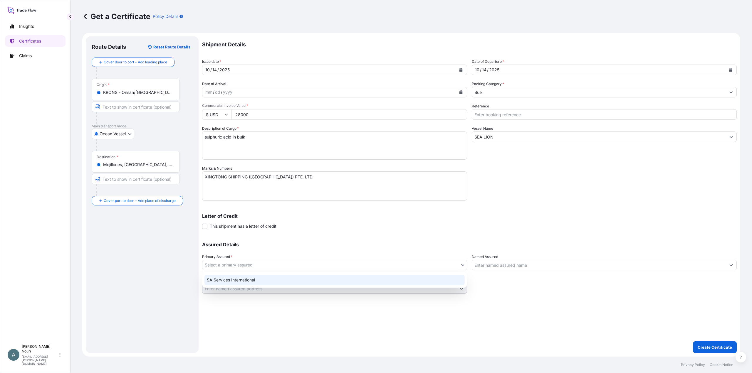
click at [240, 278] on div "SA Services International" at bounding box center [334, 280] width 260 height 11
select select "31553"
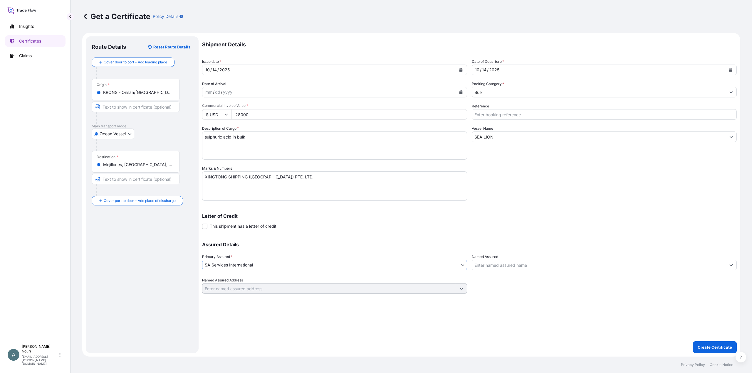
click at [512, 263] on input "Named Assured" at bounding box center [599, 265] width 254 height 11
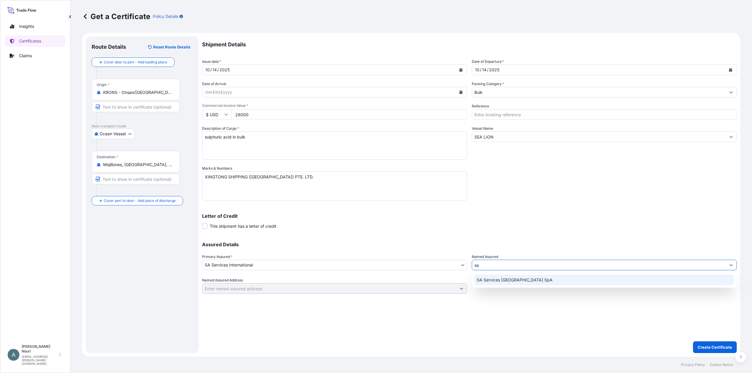
click at [504, 279] on span "SA Services [GEOGRAPHIC_DATA] SpA" at bounding box center [515, 280] width 76 height 6
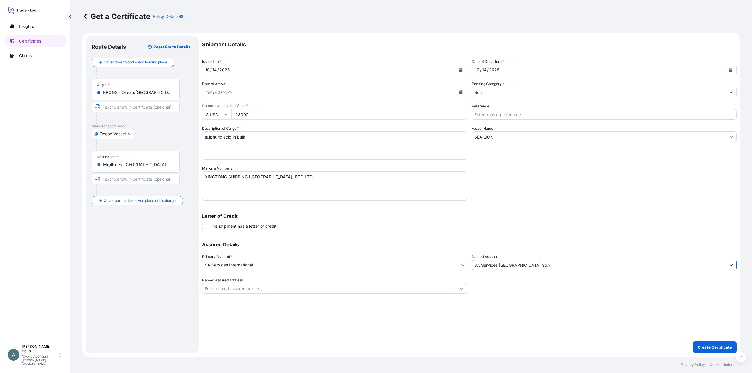
type input "SA Services [GEOGRAPHIC_DATA] SpA"
click at [291, 283] on div "Named Assured Address" at bounding box center [334, 286] width 265 height 16
click at [292, 286] on input "Named Assured Address" at bounding box center [329, 288] width 254 height 11
click at [216, 284] on input "Named Assured Address" at bounding box center [329, 288] width 254 height 11
type input "[STREET_ADDRESS],"
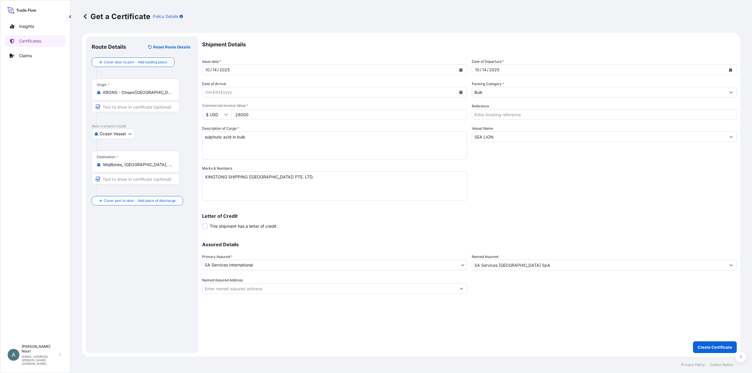
click at [214, 286] on input "Named Assured Address" at bounding box center [329, 288] width 254 height 11
click at [215, 287] on input "Named Assured Address" at bounding box center [329, 288] width 254 height 11
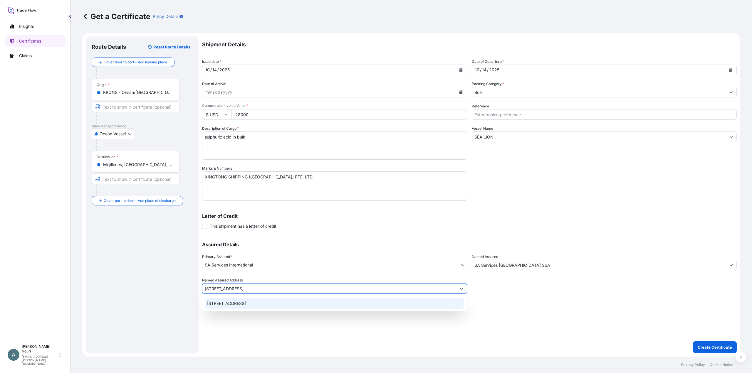
click at [271, 302] on div "[STREET_ADDRESS]" at bounding box center [335, 303] width 260 height 11
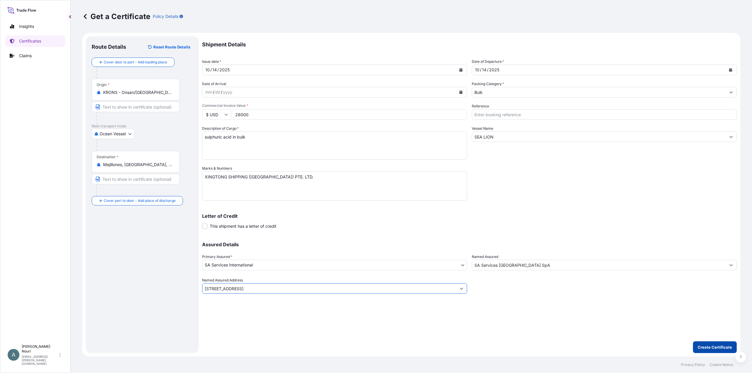
type input "[STREET_ADDRESS]"
click at [724, 346] on p "Create Certificate" at bounding box center [715, 348] width 34 height 6
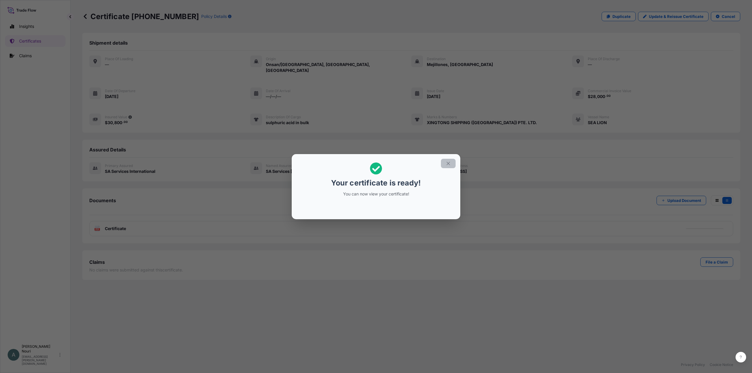
click at [445, 164] on button "button" at bounding box center [448, 163] width 15 height 9
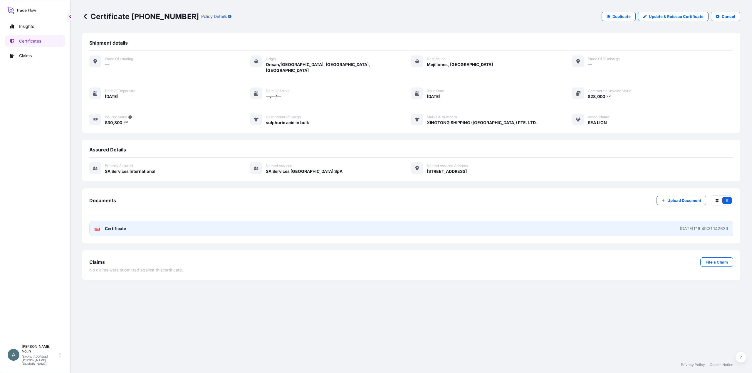
click at [119, 227] on link "PDF Certificate [DATE]T16:49:31.142639" at bounding box center [411, 228] width 644 height 15
